Goal: Task Accomplishment & Management: Manage account settings

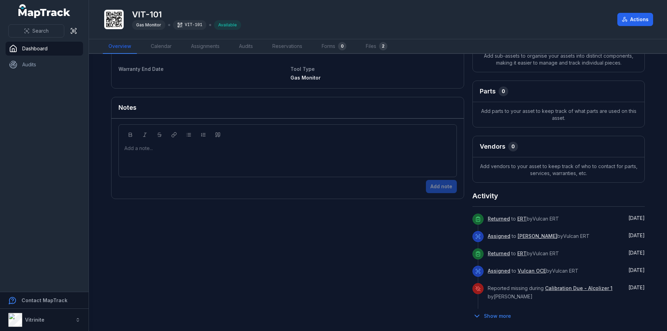
scroll to position [174, 0]
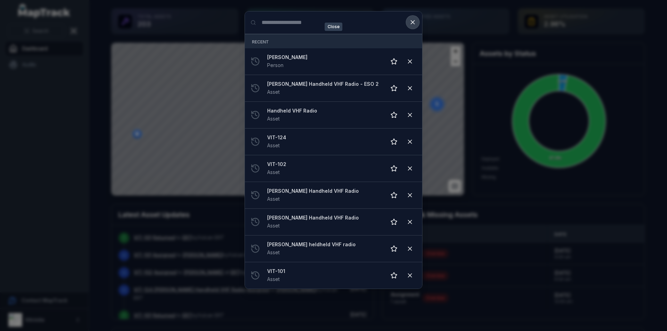
click at [413, 22] on icon at bounding box center [412, 21] width 3 height 3
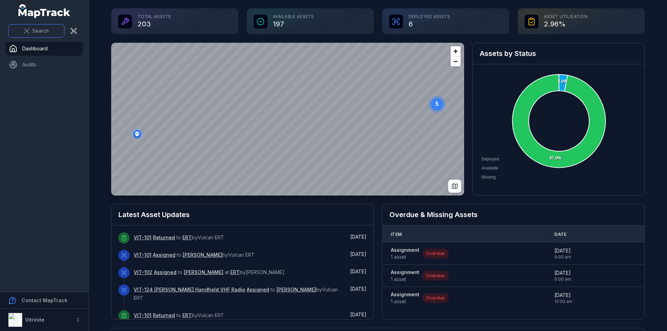
click at [40, 30] on span "Search" at bounding box center [40, 30] width 16 height 7
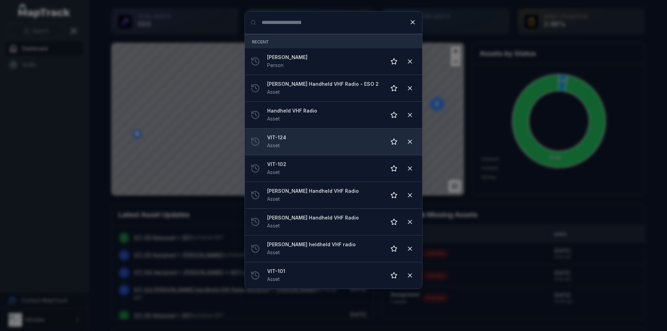
click at [311, 143] on div "VIT-124 Asset" at bounding box center [323, 141] width 113 height 15
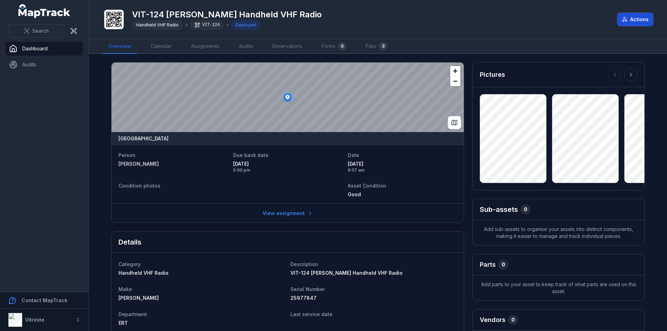
click at [637, 16] on button "Actions" at bounding box center [635, 19] width 36 height 13
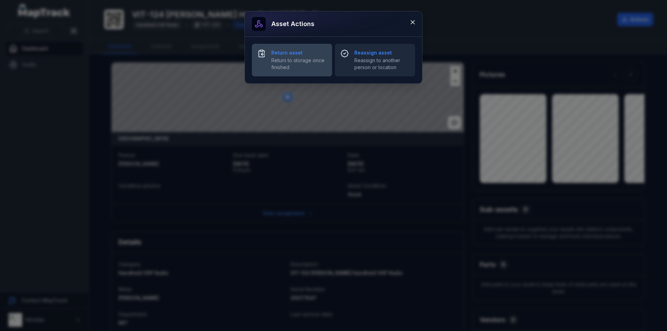
click at [298, 59] on span "Return to storage once finished" at bounding box center [298, 64] width 55 height 14
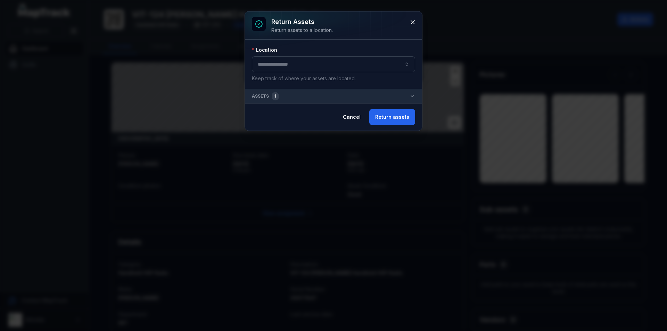
click at [308, 59] on button "button" at bounding box center [333, 64] width 163 height 16
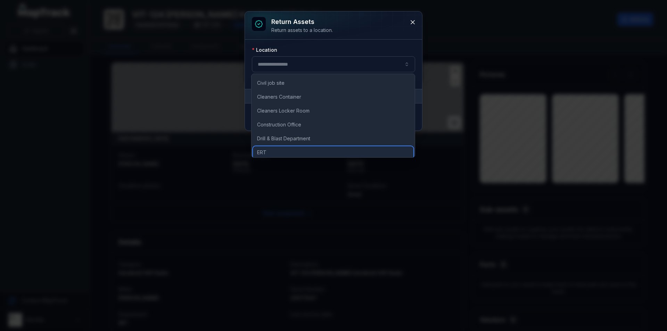
click at [281, 148] on div "ERT" at bounding box center [333, 152] width 161 height 13
type input "***"
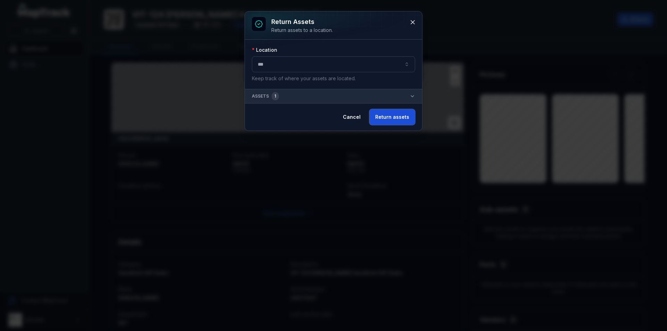
click at [397, 120] on button "Return assets" at bounding box center [392, 117] width 46 height 16
